Goal: Navigation & Orientation: Find specific page/section

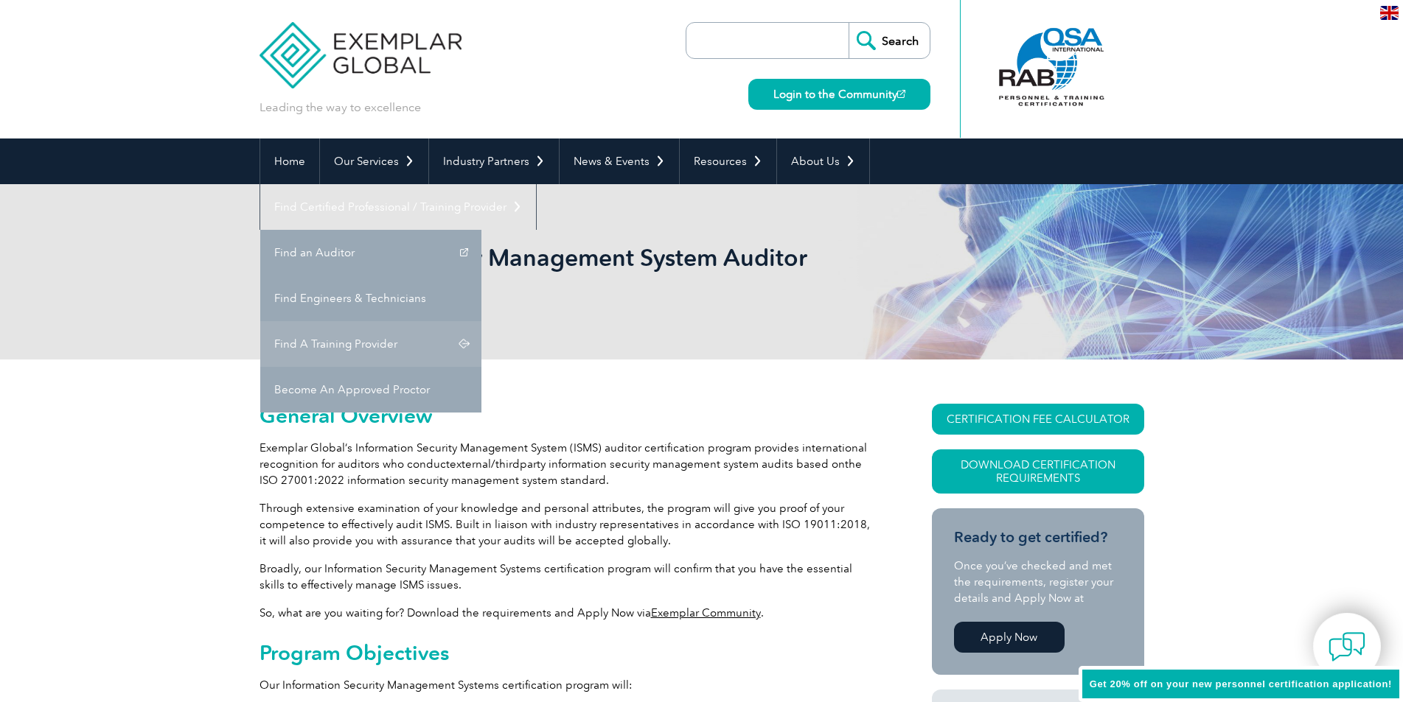
click at [481, 321] on link "Find A Training Provider" at bounding box center [370, 344] width 221 height 46
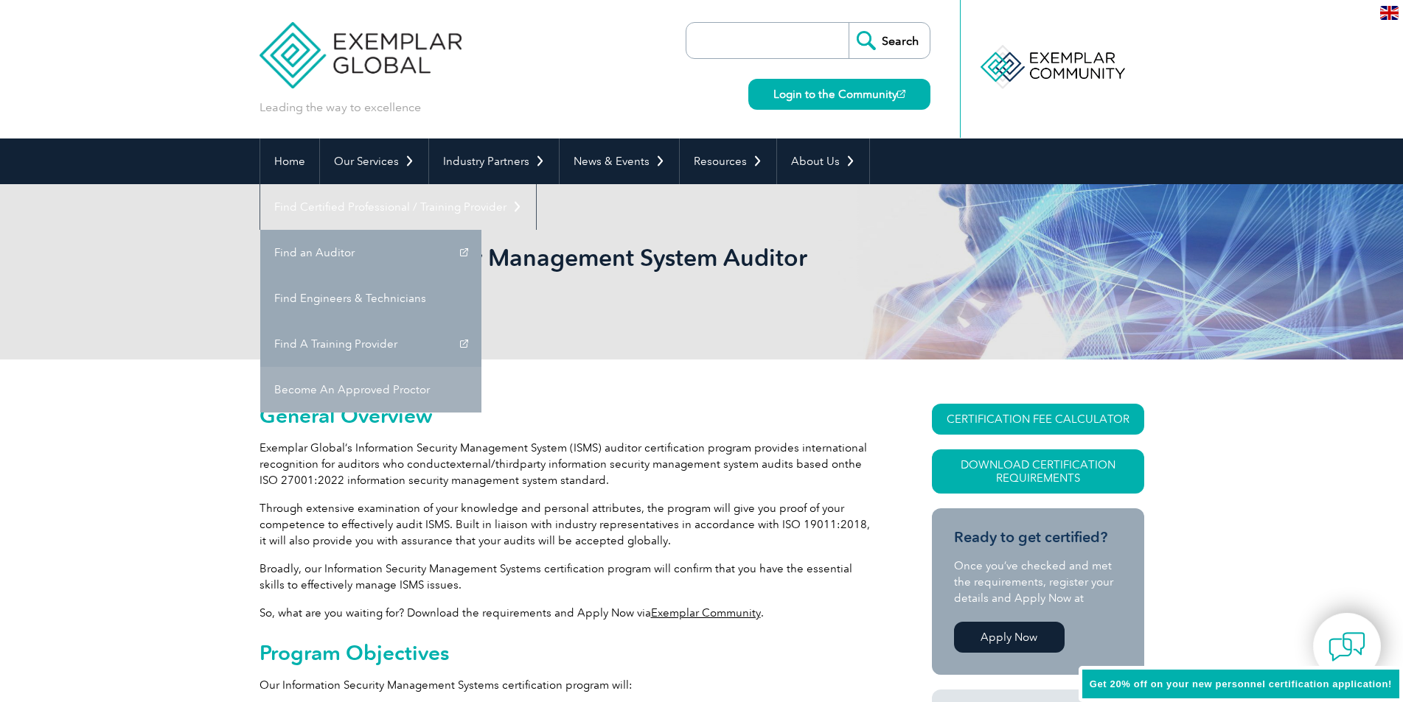
click at [481, 367] on link "Become An Approved Proctor" at bounding box center [370, 390] width 221 height 46
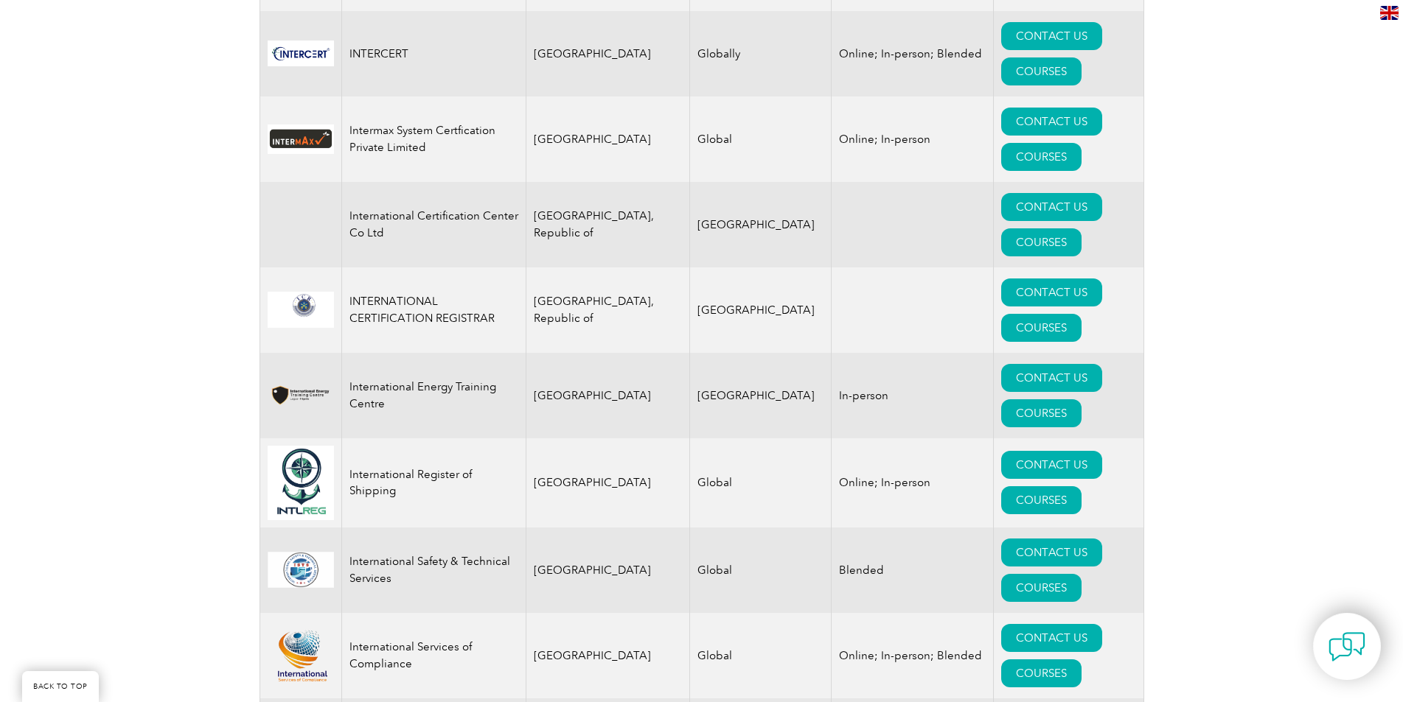
scroll to position [11424, 0]
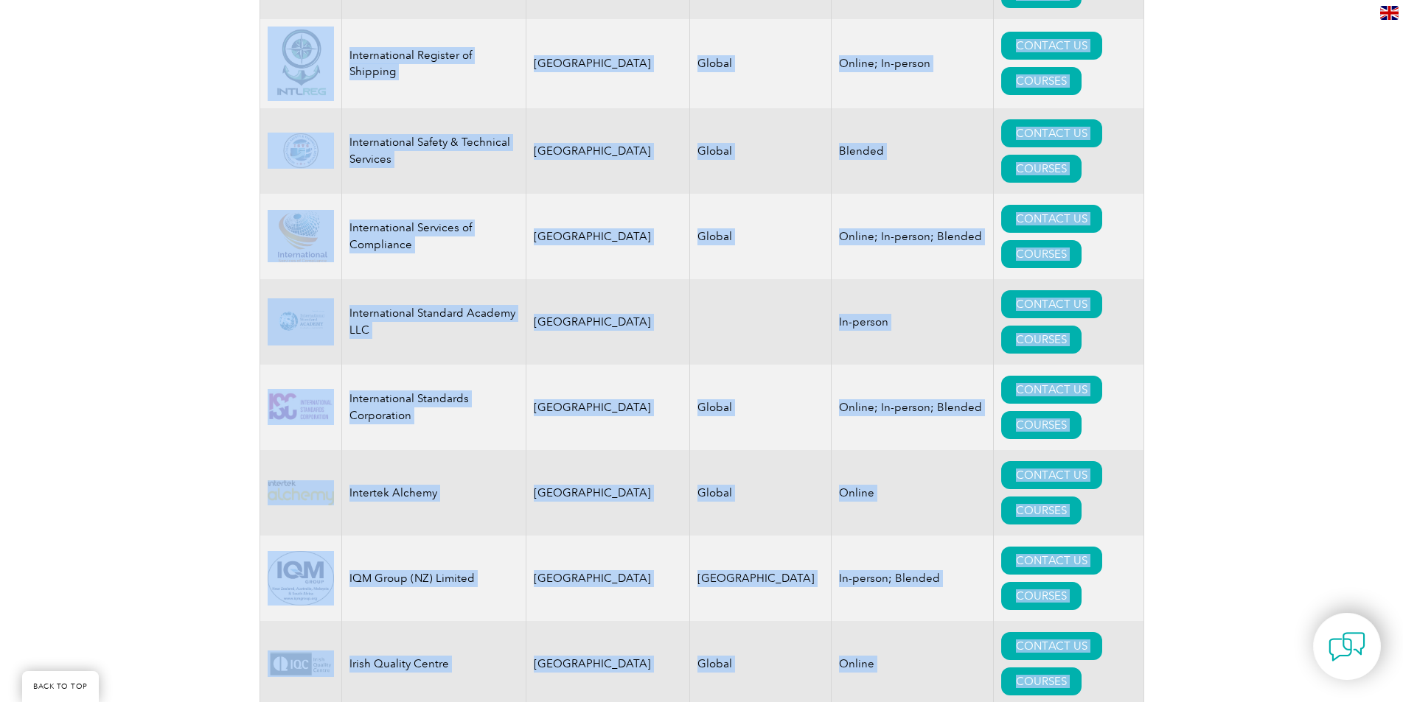
drag, startPoint x: 1401, startPoint y: 433, endPoint x: 1414, endPoint y: 668, distance: 235.5
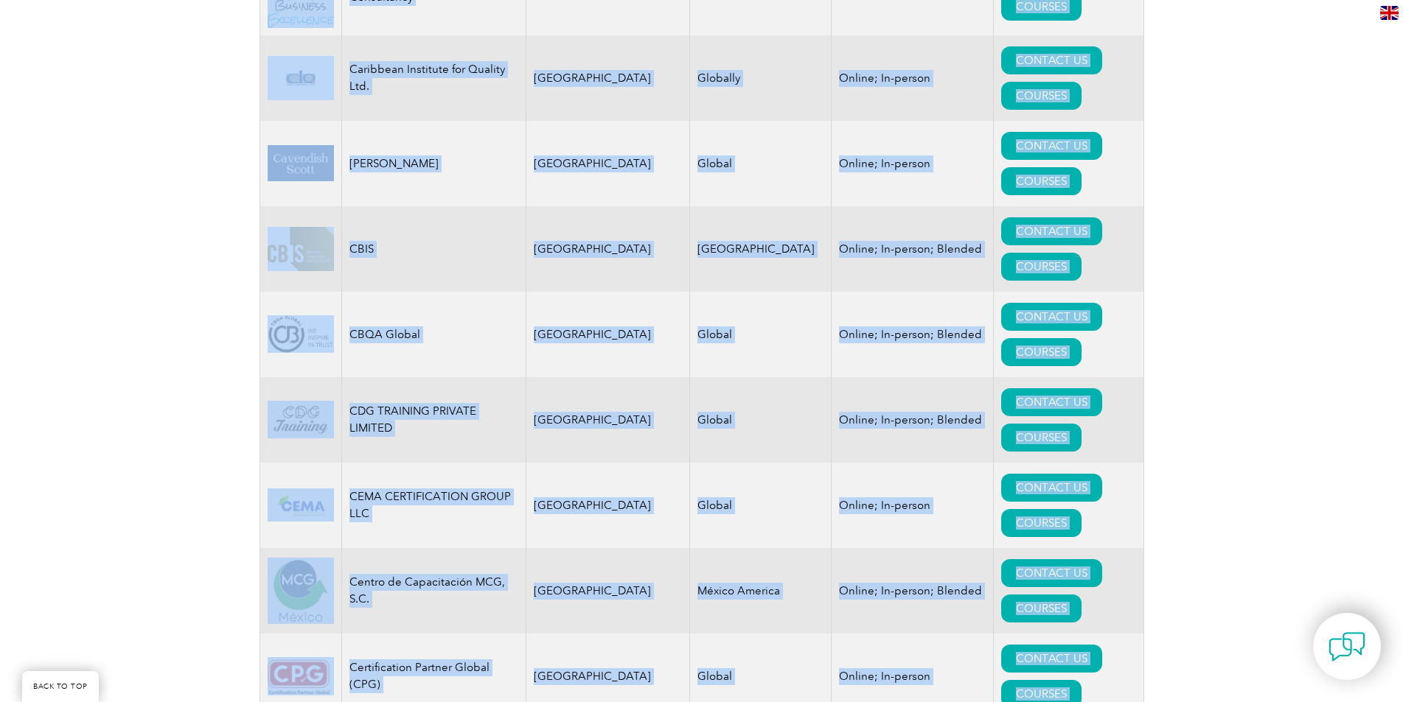
scroll to position [0, 0]
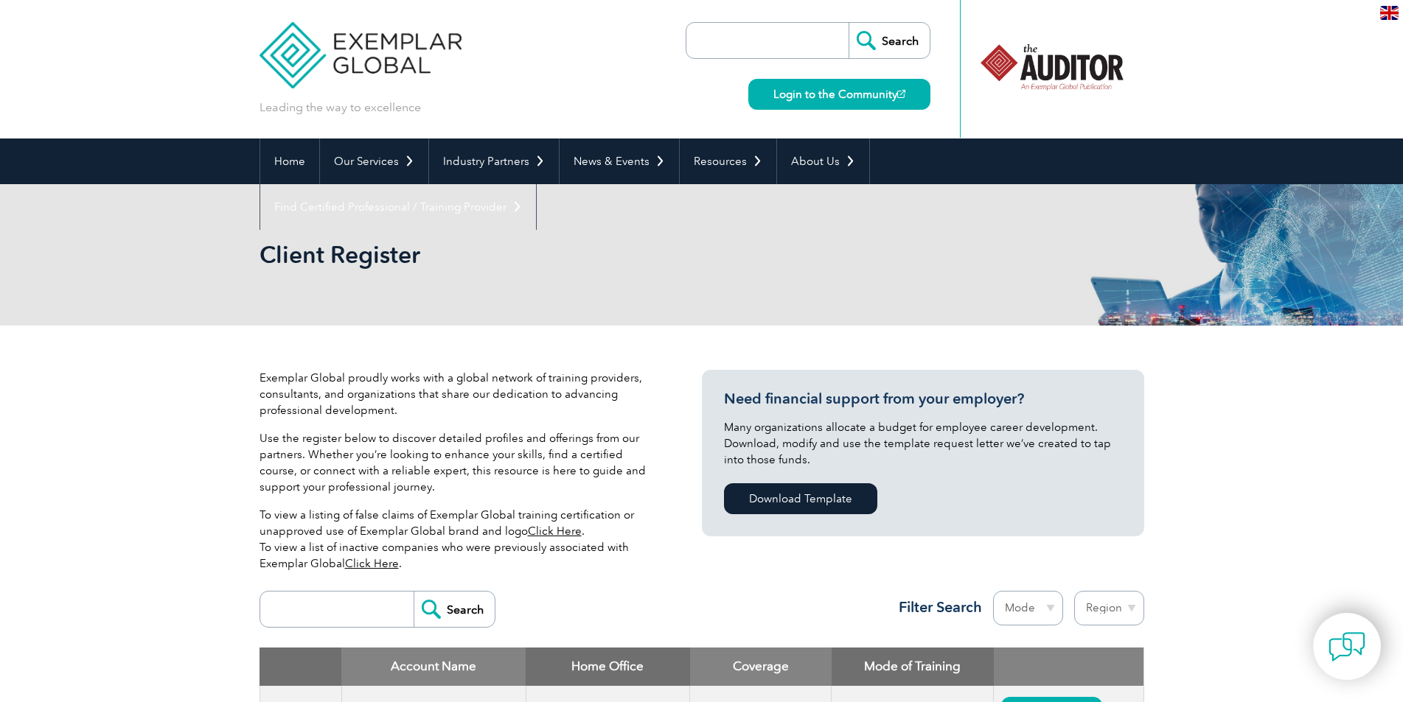
scroll to position [442, 0]
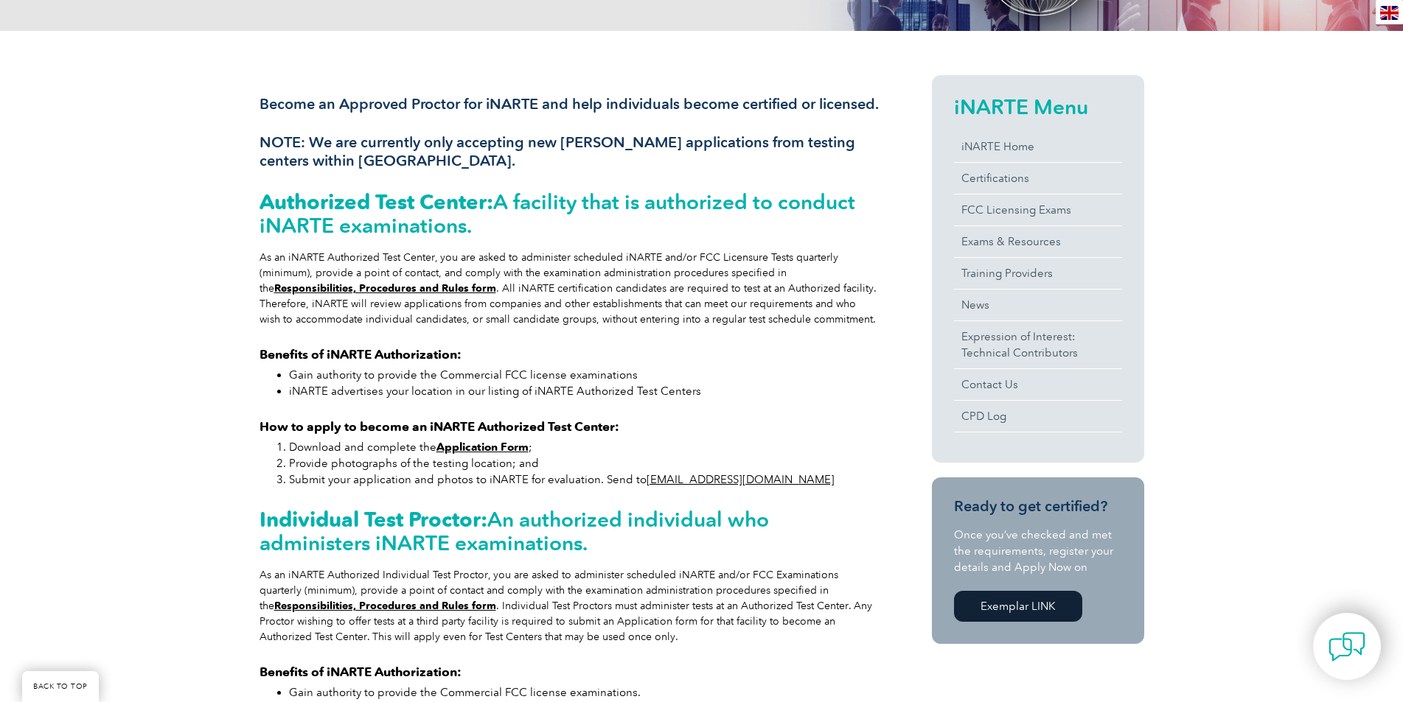
scroll to position [516, 0]
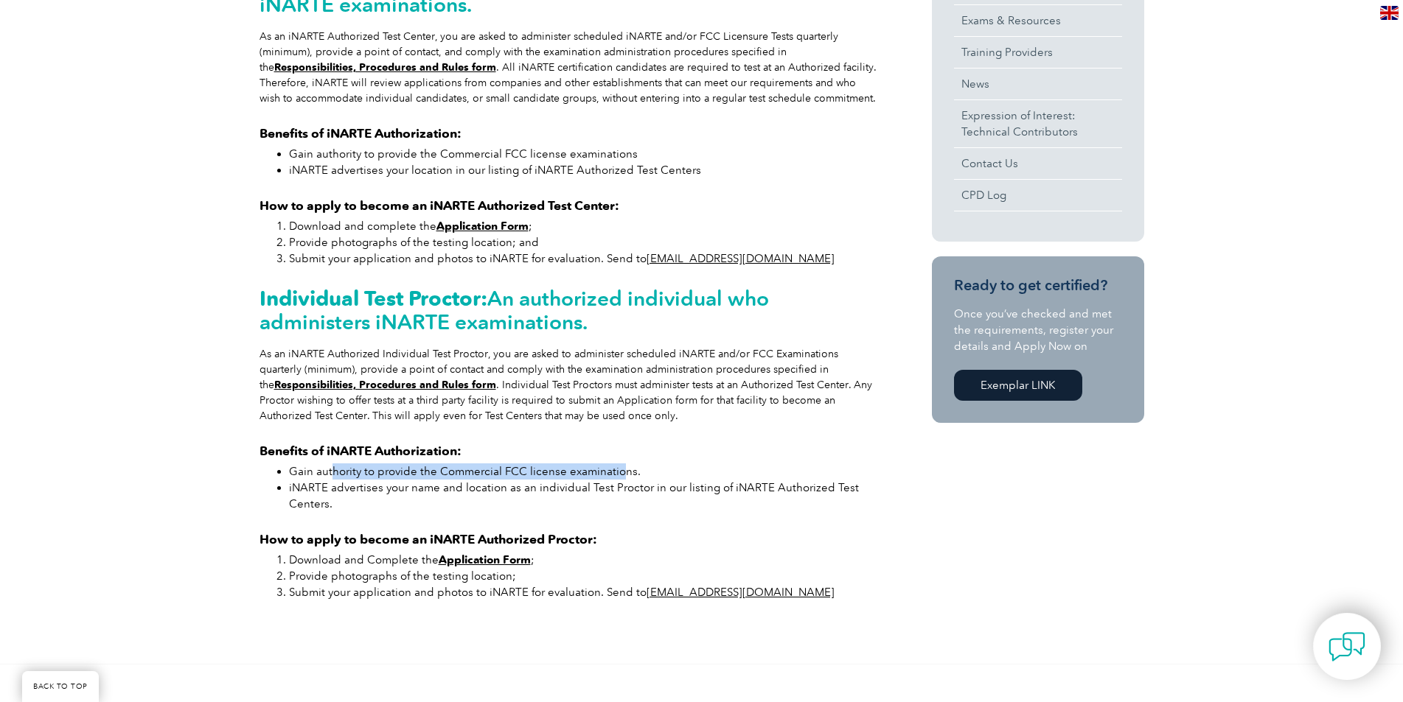
drag, startPoint x: 332, startPoint y: 489, endPoint x: 621, endPoint y: 491, distance: 288.9
click at [621, 480] on li "Gain authority to provide the Commercial FCC license examinations." at bounding box center [584, 472] width 590 height 16
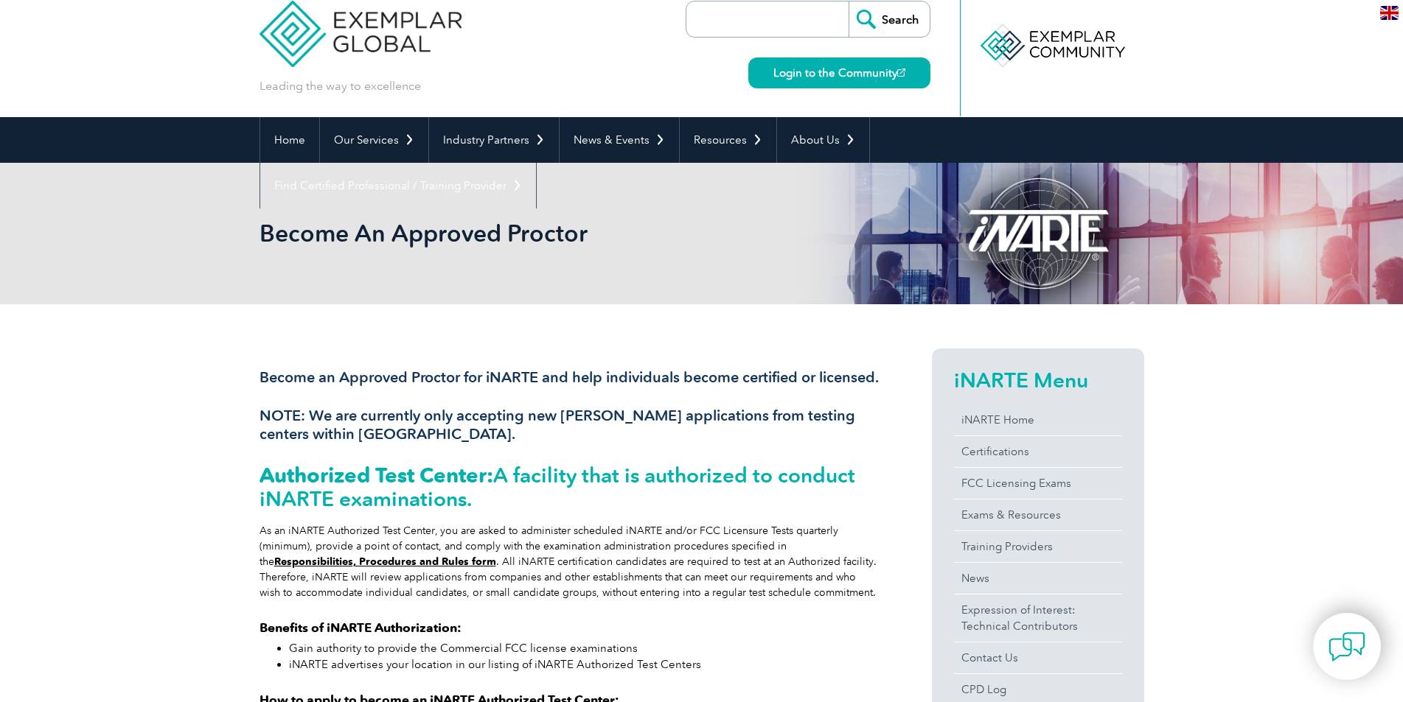
scroll to position [0, 0]
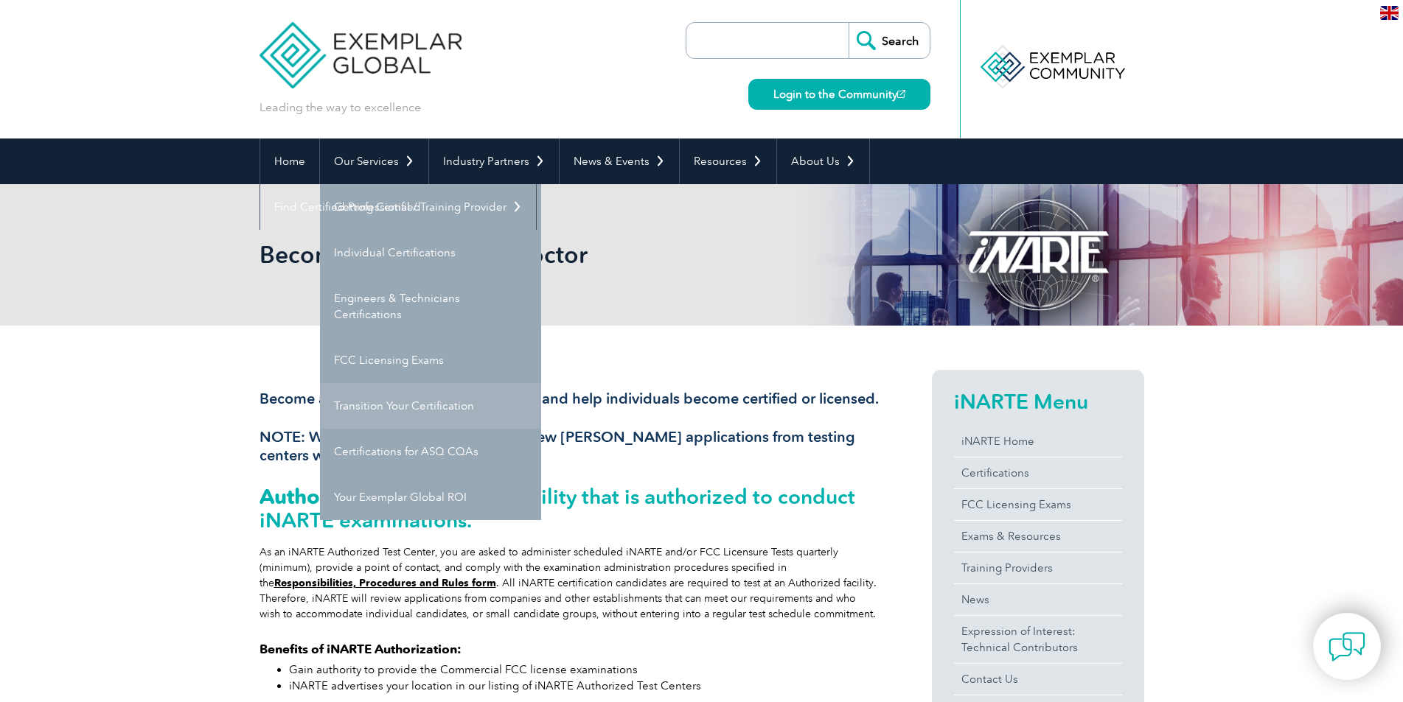
click at [416, 395] on link "Transition Your Certification" at bounding box center [430, 406] width 221 height 46
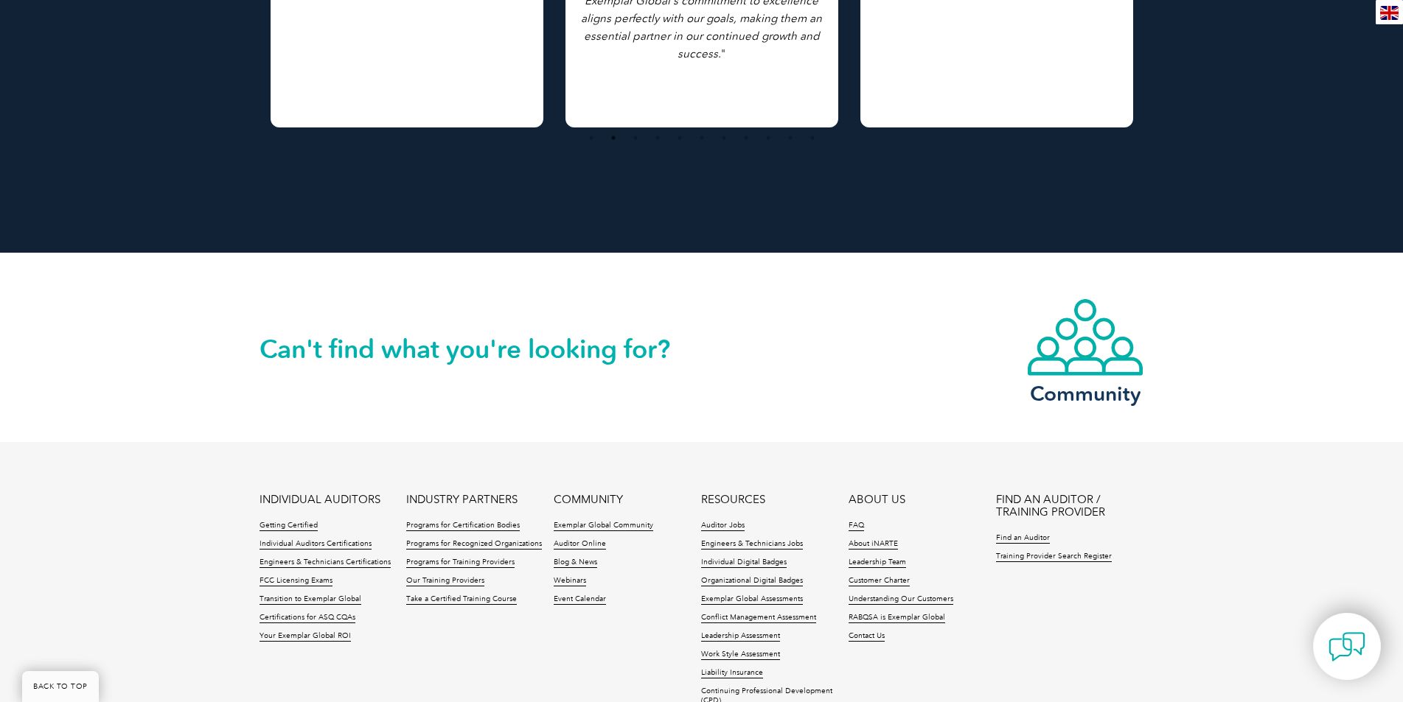
scroll to position [1554, 0]
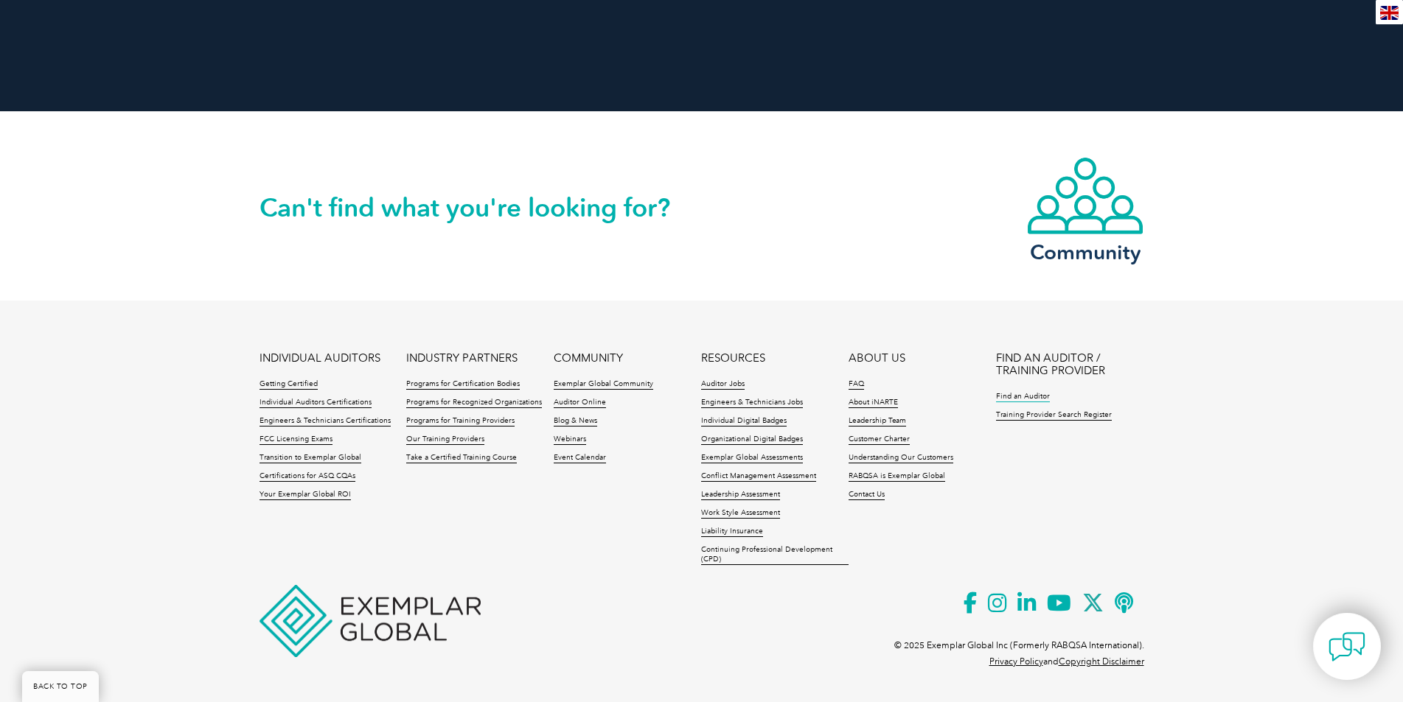
click at [1014, 395] on link "Find an Auditor" at bounding box center [1023, 397] width 54 height 10
